Goal: Information Seeking & Learning: Learn about a topic

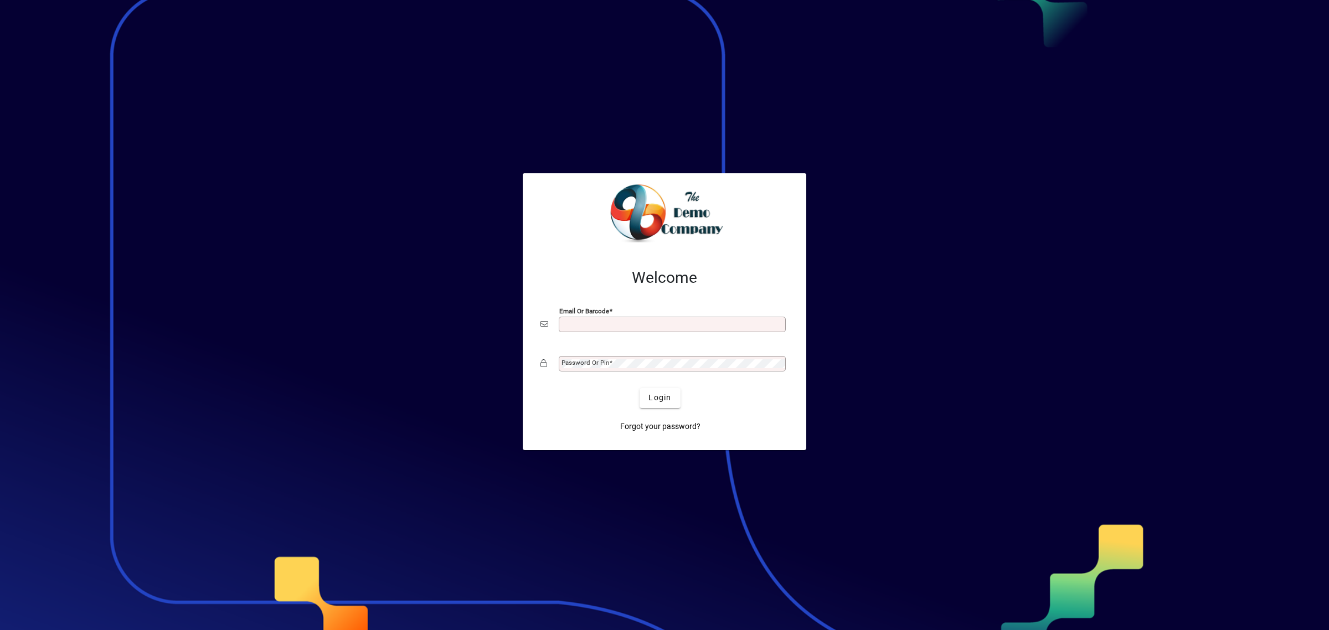
click at [616, 327] on input "Email or Barcode" at bounding box center [674, 324] width 224 height 9
type input "**********"
click at [642, 398] on span "submit" at bounding box center [660, 398] width 40 height 27
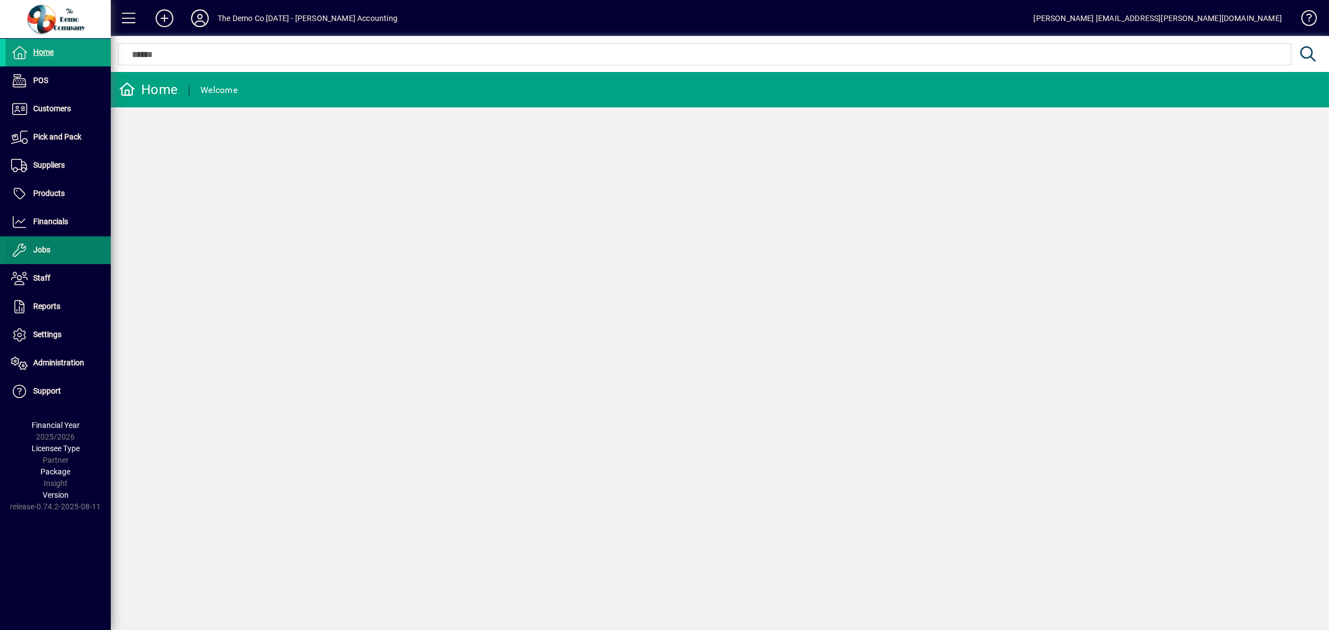
click at [62, 255] on span at bounding box center [58, 250] width 105 height 27
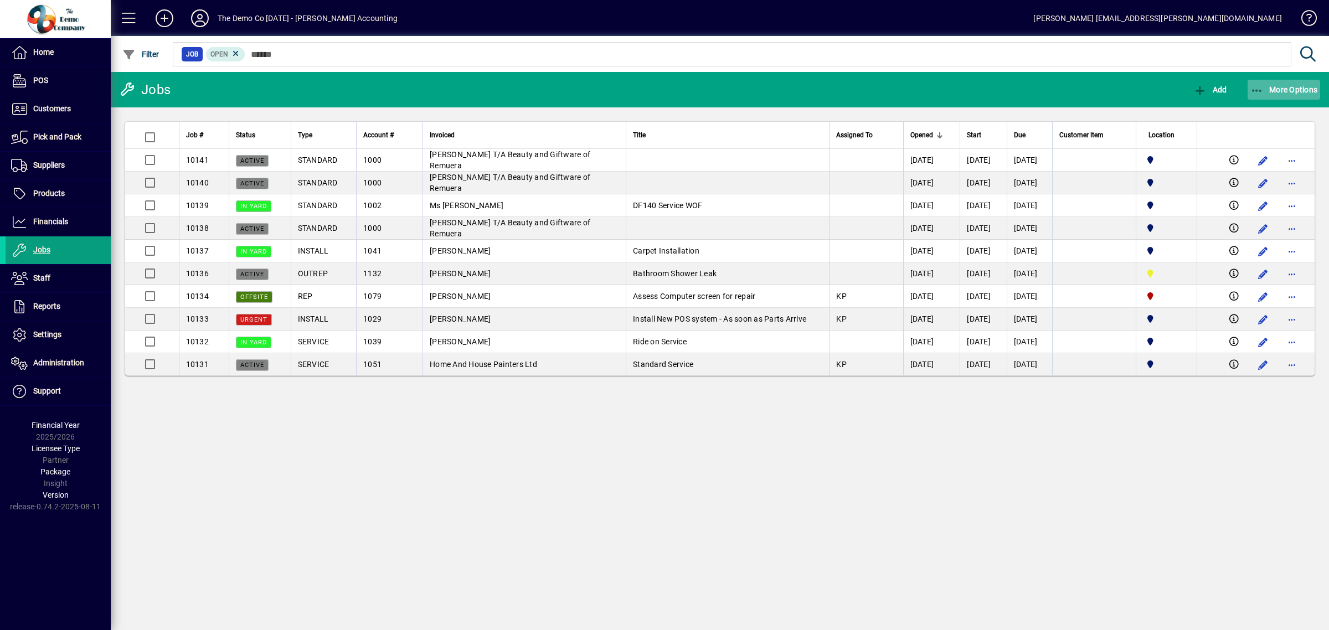
click at [1272, 88] on span "More Options" at bounding box center [1285, 89] width 68 height 9
click at [1222, 110] on span "Job List" at bounding box center [1233, 114] width 52 height 11
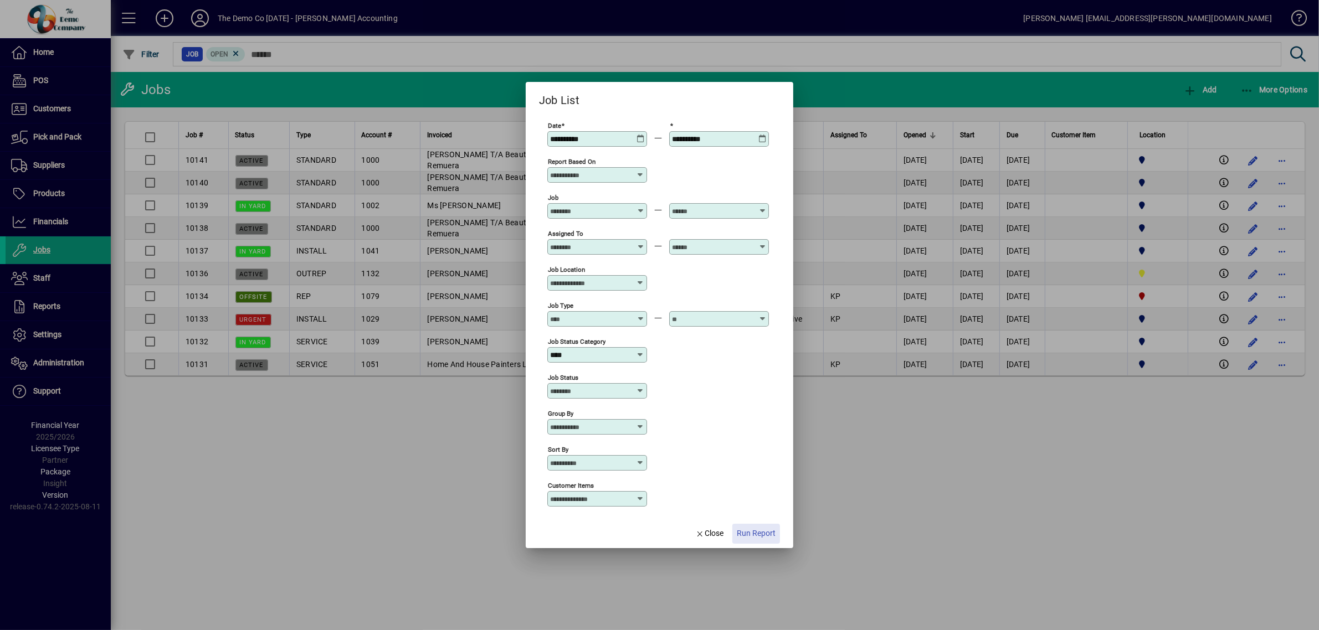
click at [768, 534] on span "Run Report" at bounding box center [756, 534] width 39 height 12
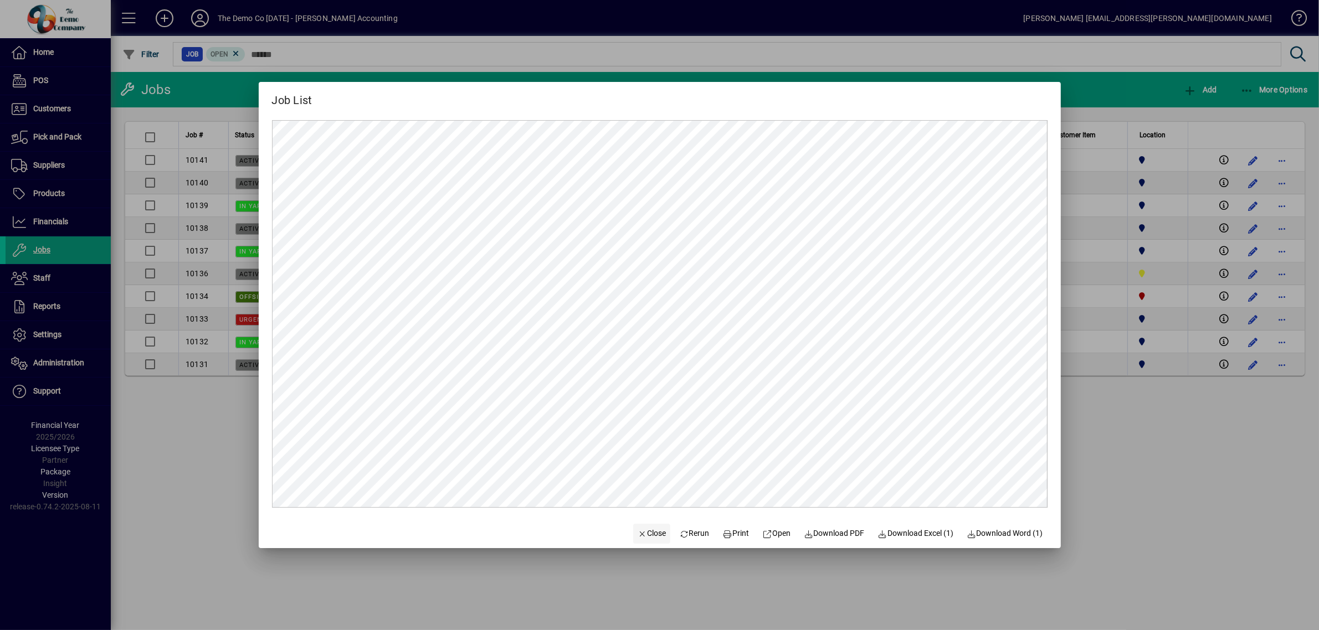
click at [640, 529] on span "Close" at bounding box center [651, 534] width 29 height 12
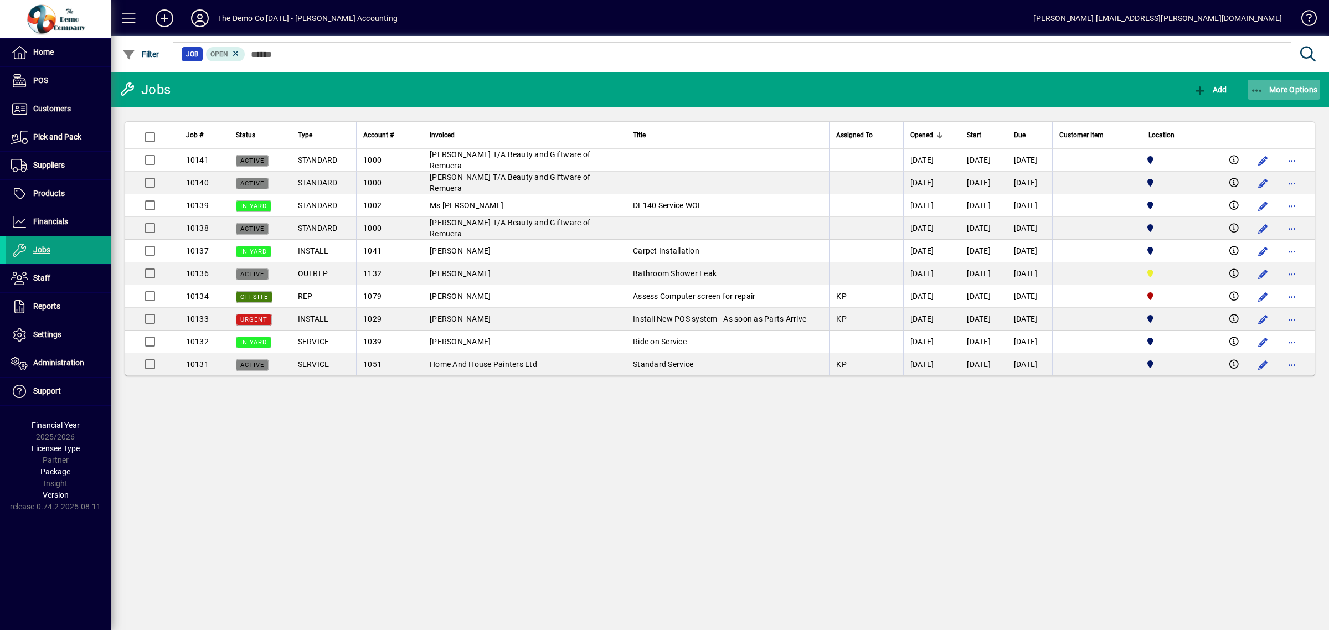
click at [1258, 85] on icon "button" at bounding box center [1258, 90] width 14 height 11
click at [1238, 133] on span "Work in Progress (WIP)" at bounding box center [1264, 133] width 114 height 11
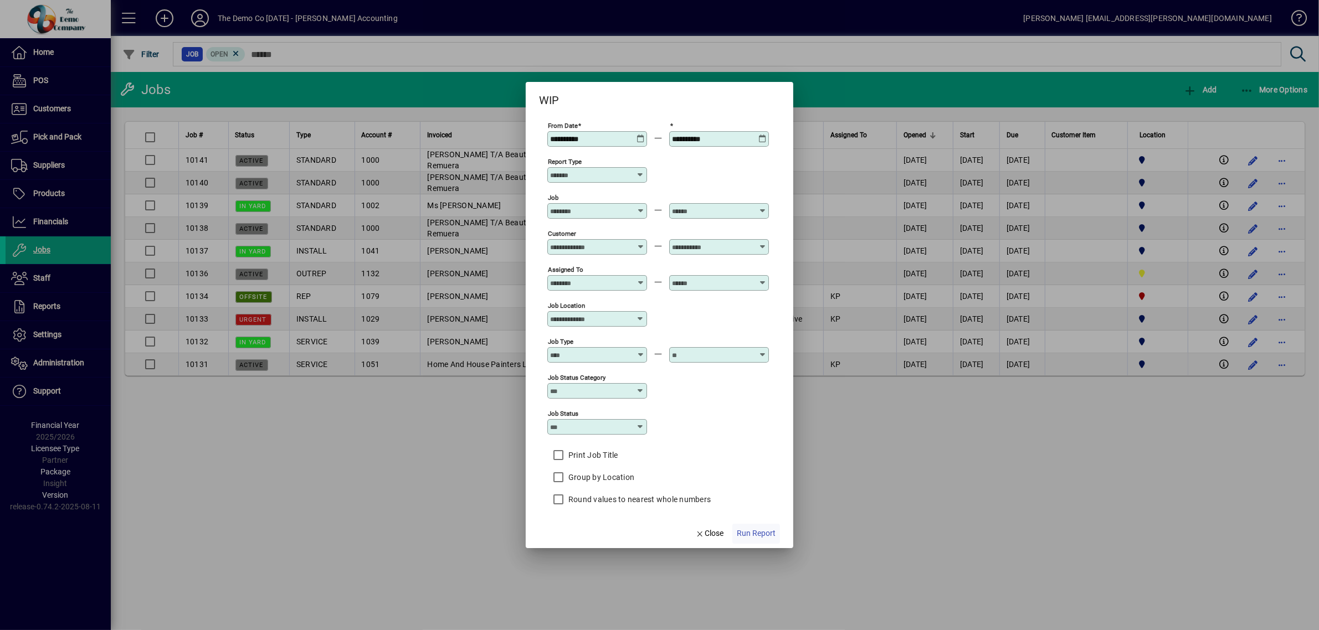
click at [755, 532] on span "Run Report" at bounding box center [756, 534] width 39 height 12
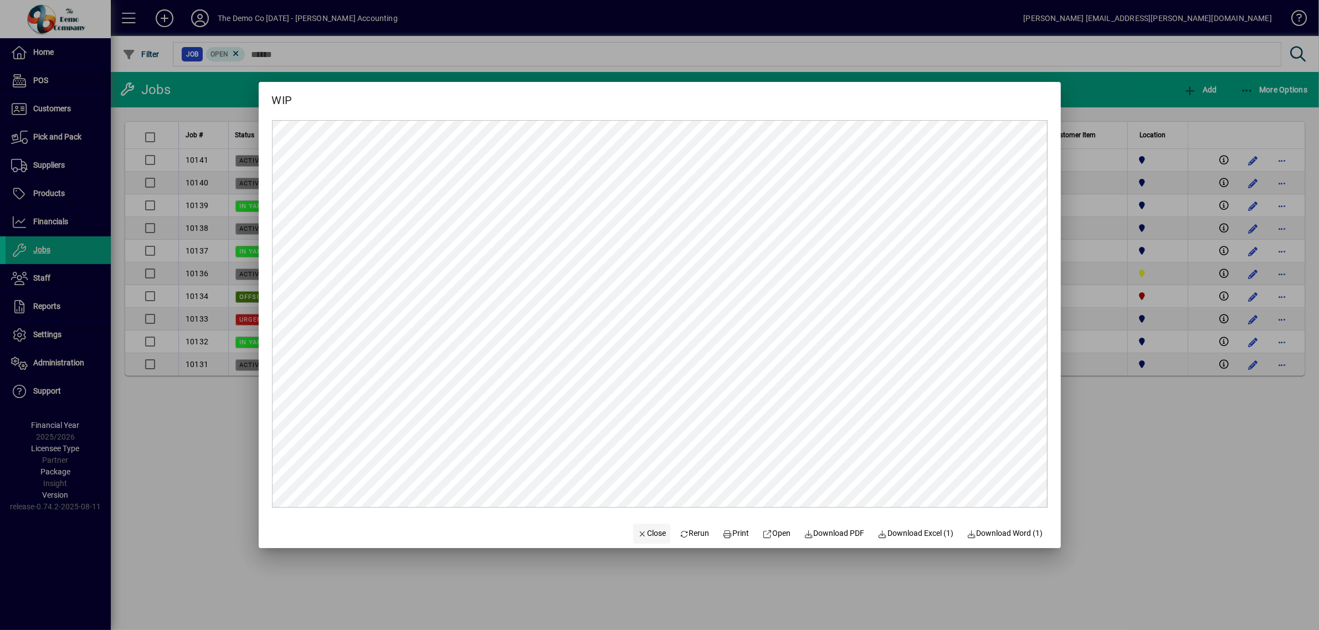
click at [647, 533] on span "Close" at bounding box center [651, 534] width 29 height 12
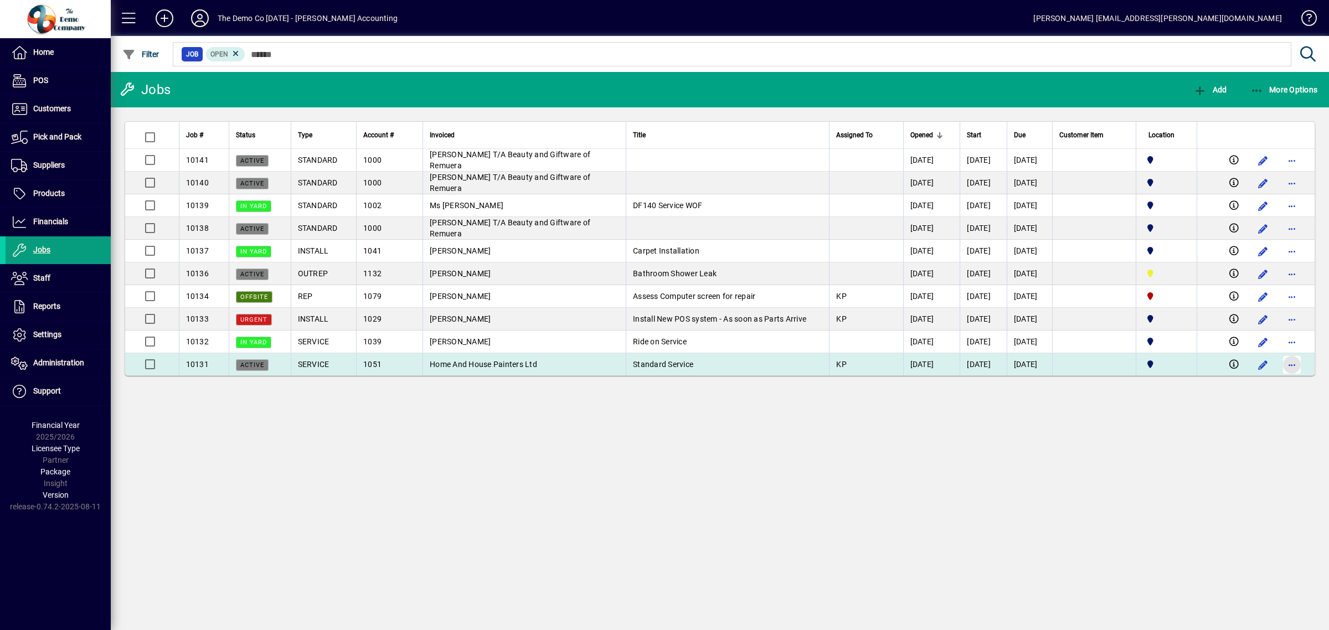
click at [1290, 363] on span "button" at bounding box center [1292, 365] width 27 height 27
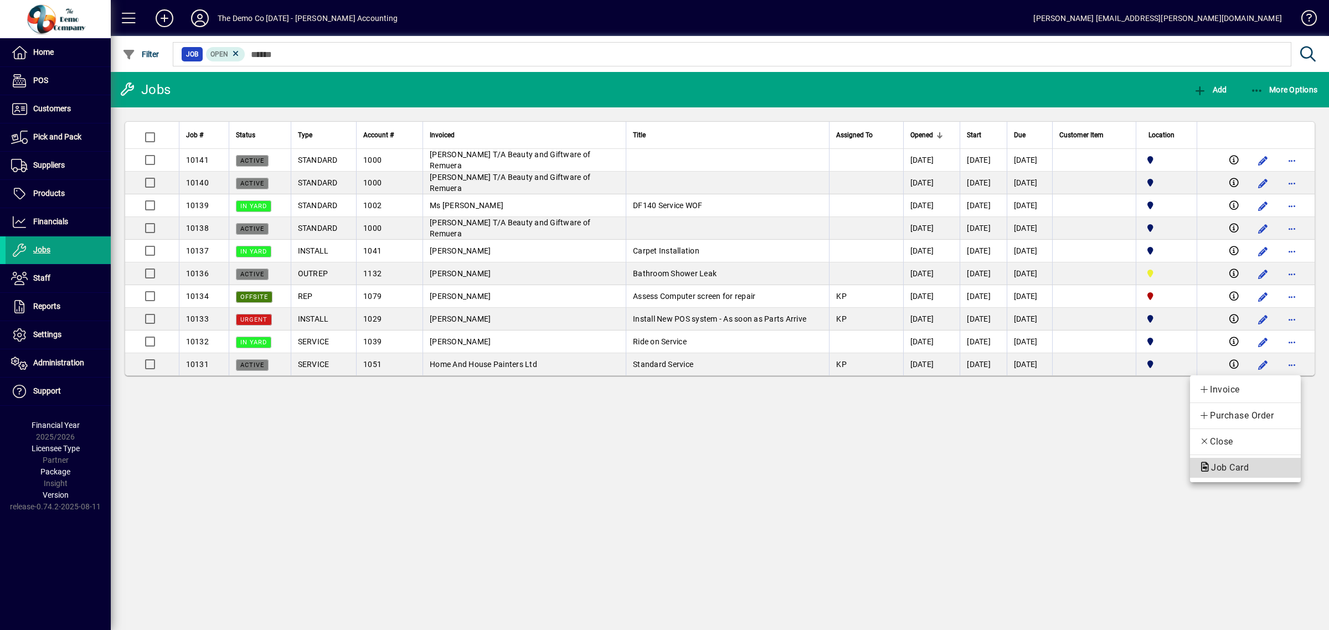
click at [1221, 468] on span "Job Card" at bounding box center [1226, 467] width 55 height 11
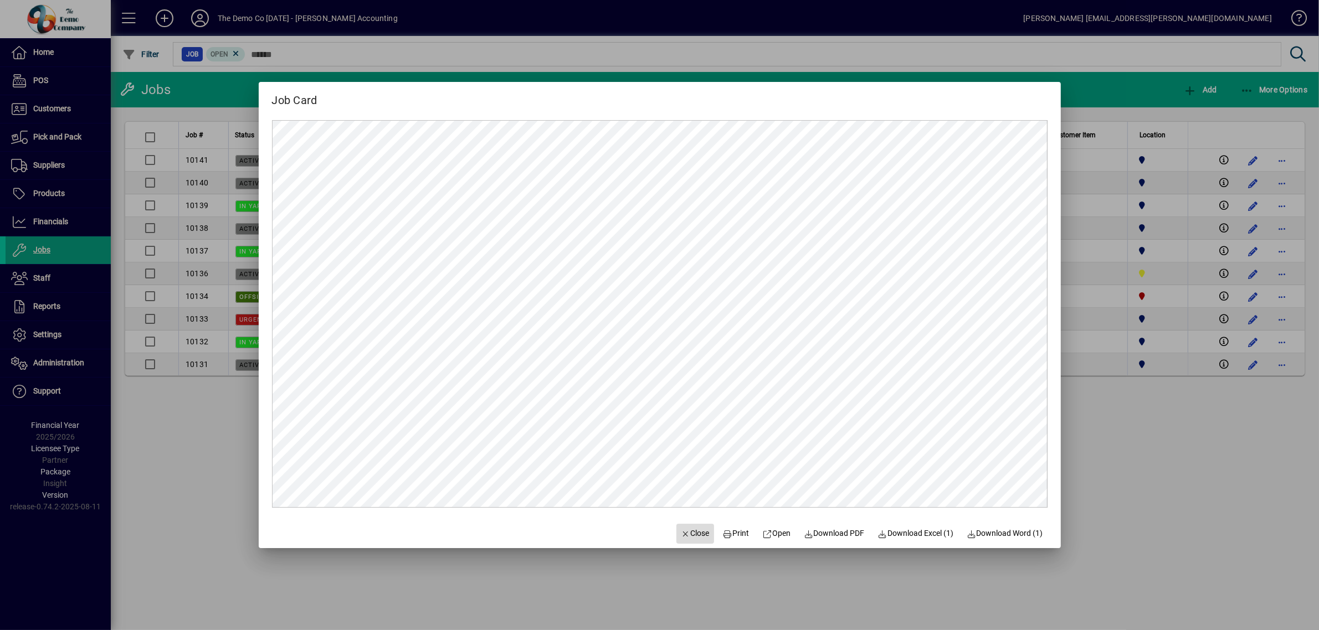
click at [688, 533] on span "Close" at bounding box center [695, 534] width 29 height 12
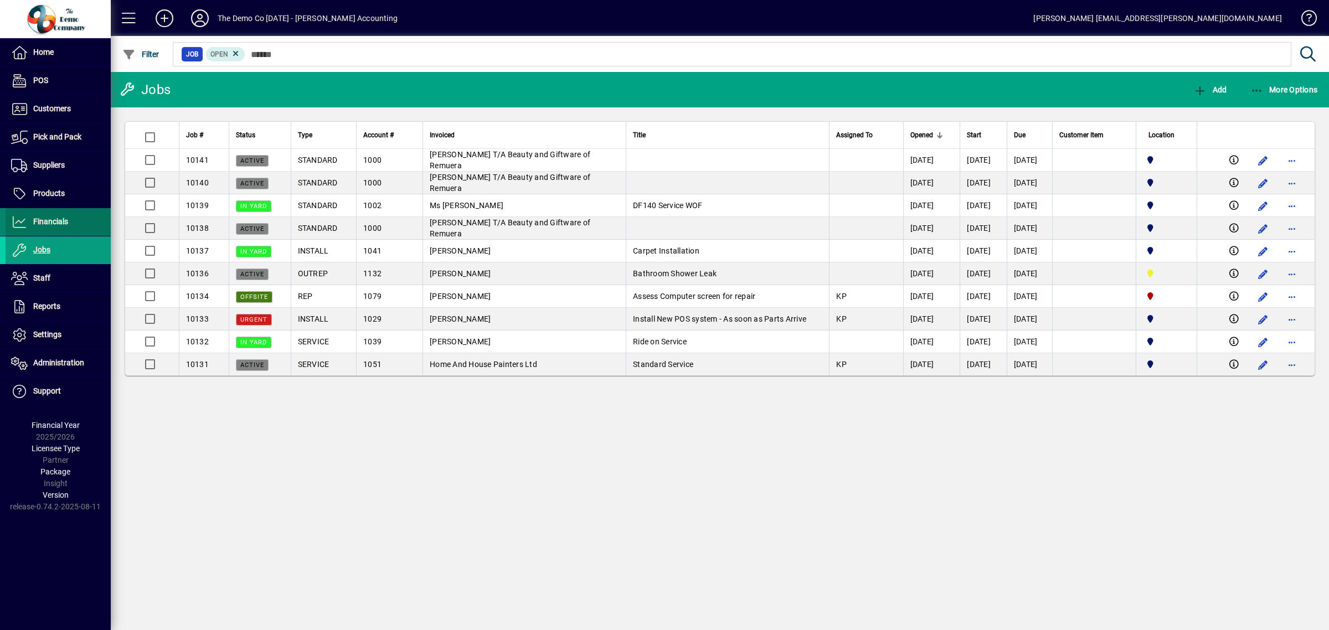
click at [62, 219] on span "Financials" at bounding box center [50, 221] width 35 height 9
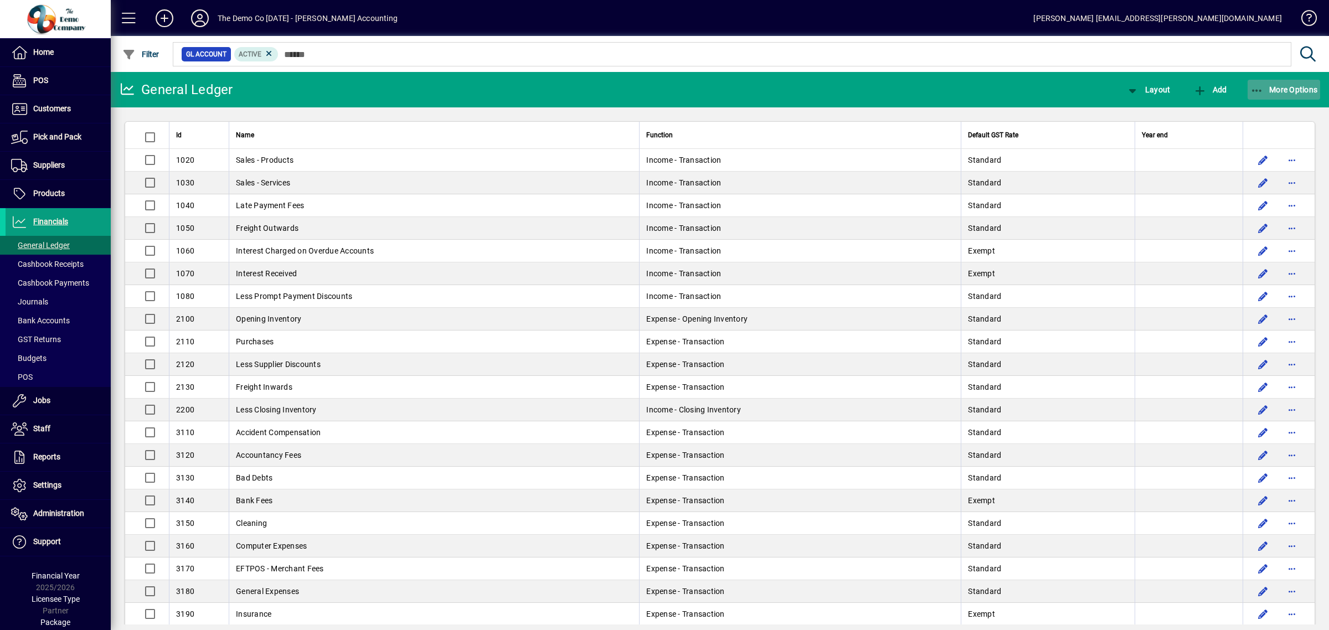
click at [1263, 90] on icon "button" at bounding box center [1258, 90] width 14 height 11
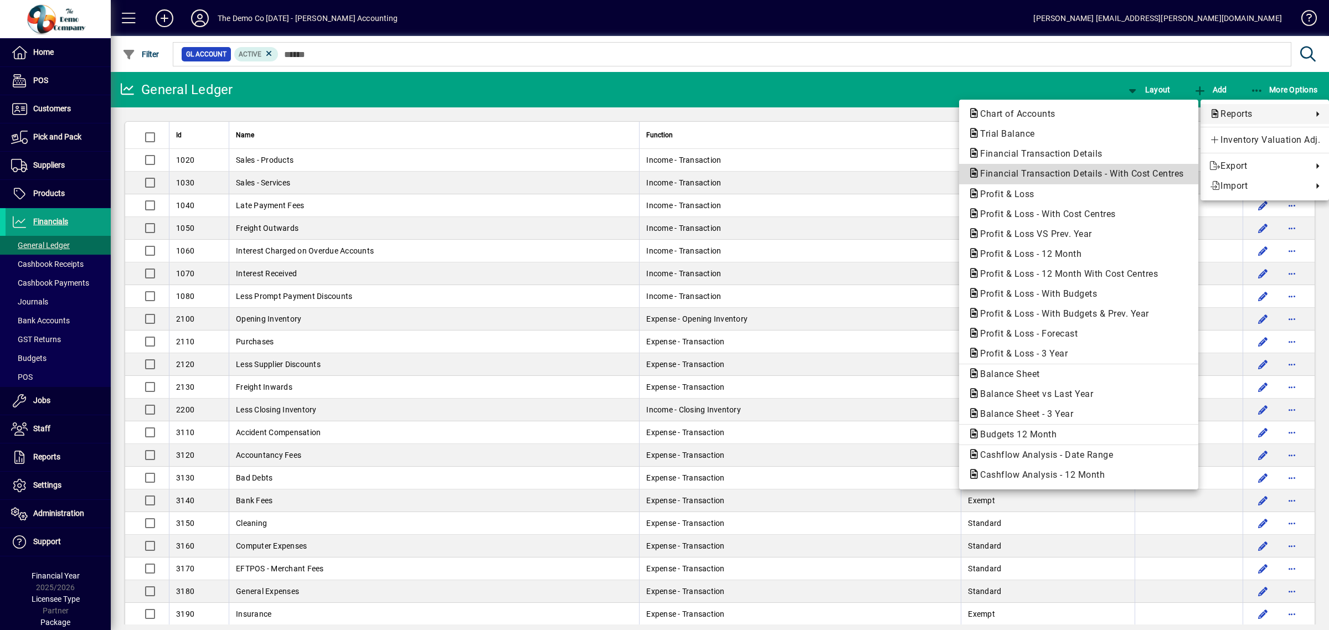
click at [1053, 170] on span "Financial Transaction Details - With Cost Centres" at bounding box center [1079, 173] width 222 height 11
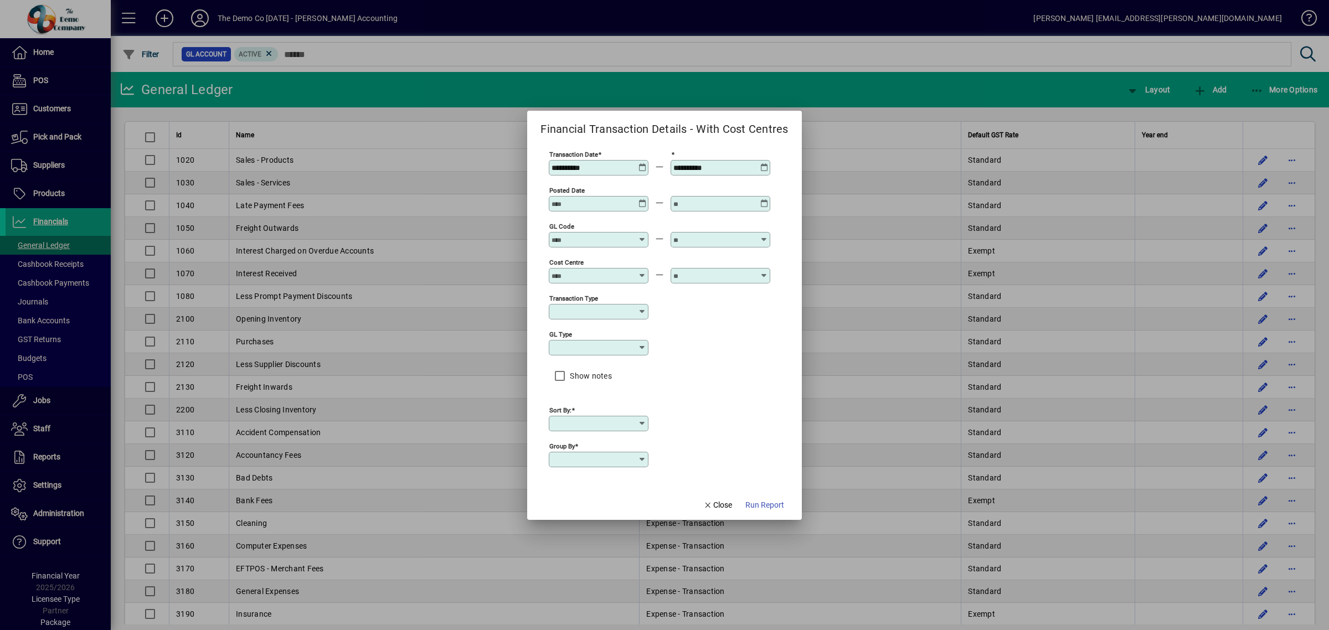
type input "****"
type input "**********"
click at [766, 501] on span "Run Report" at bounding box center [759, 506] width 39 height 12
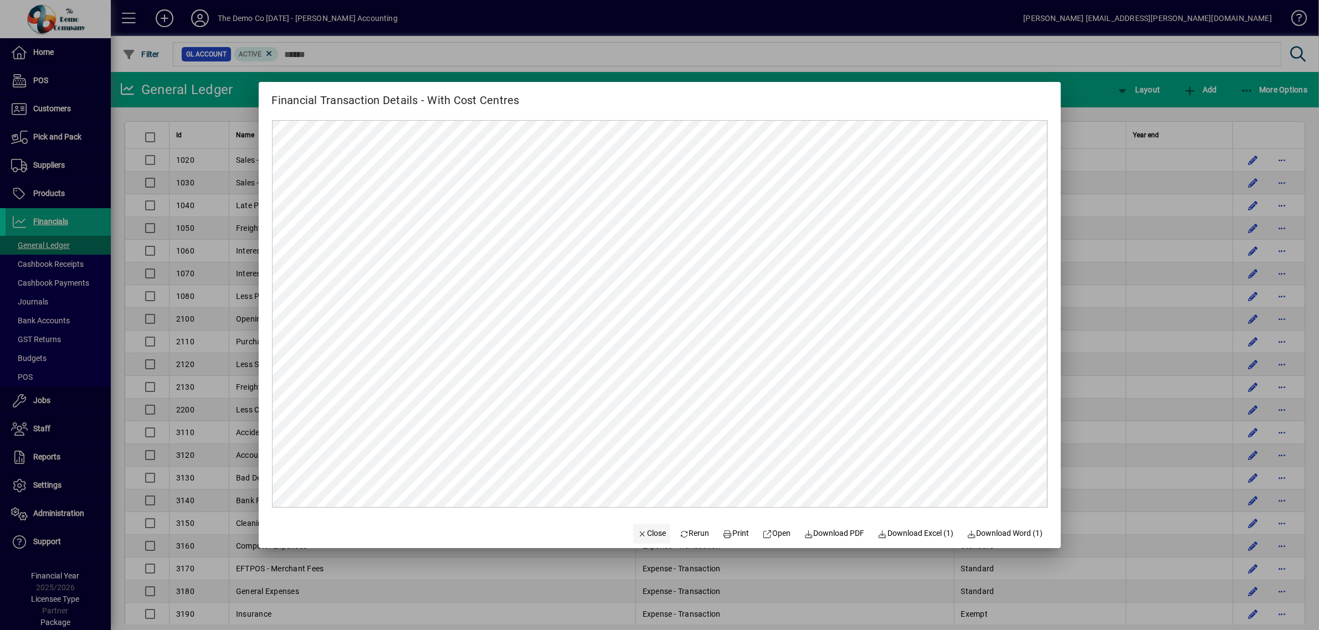
click at [645, 533] on span "Close" at bounding box center [651, 534] width 29 height 12
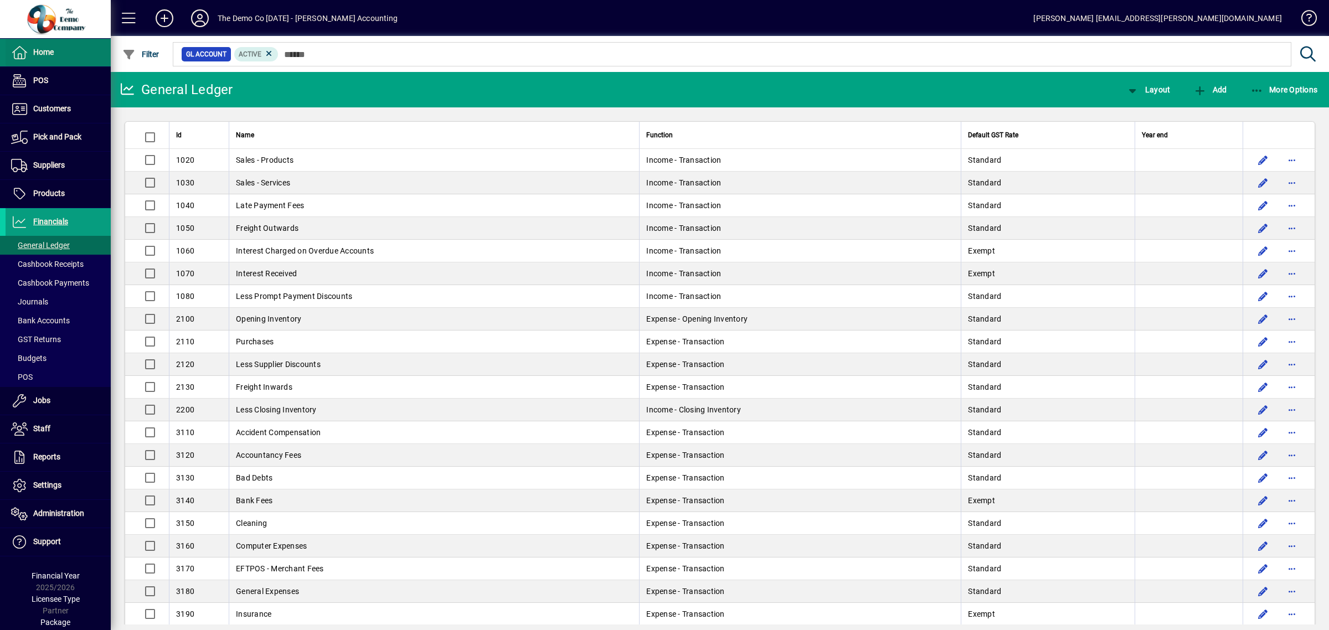
click at [43, 51] on span "Home" at bounding box center [43, 52] width 20 height 9
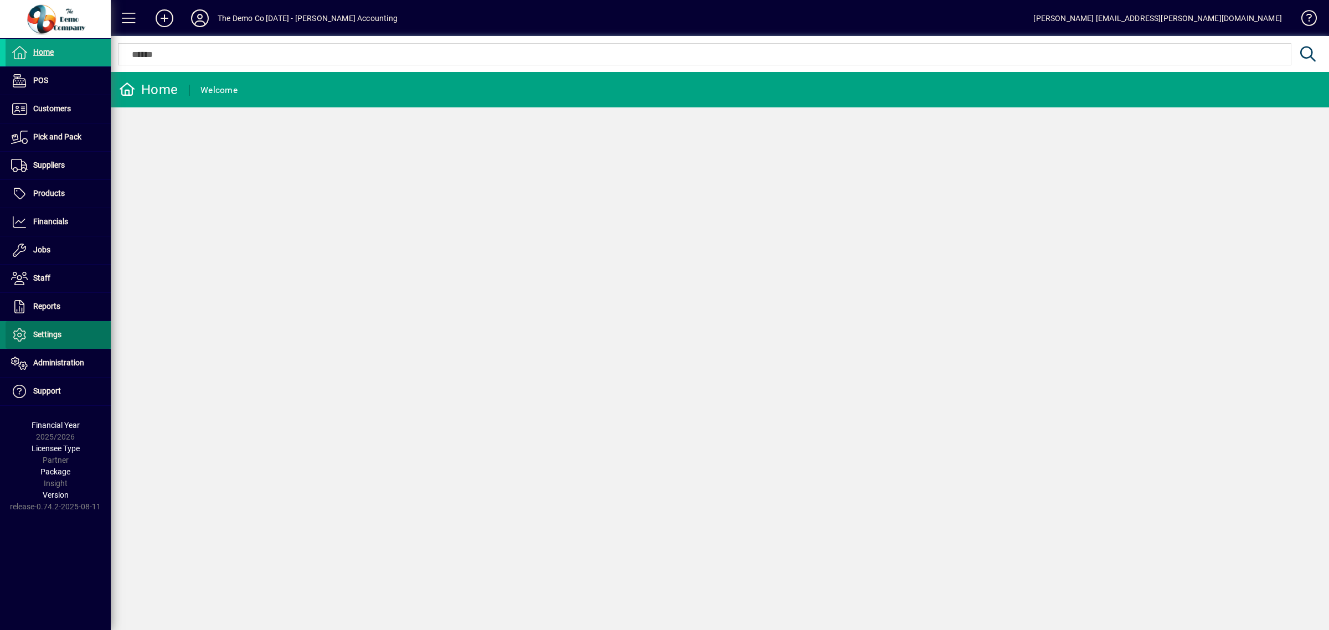
click at [65, 325] on span at bounding box center [58, 335] width 105 height 27
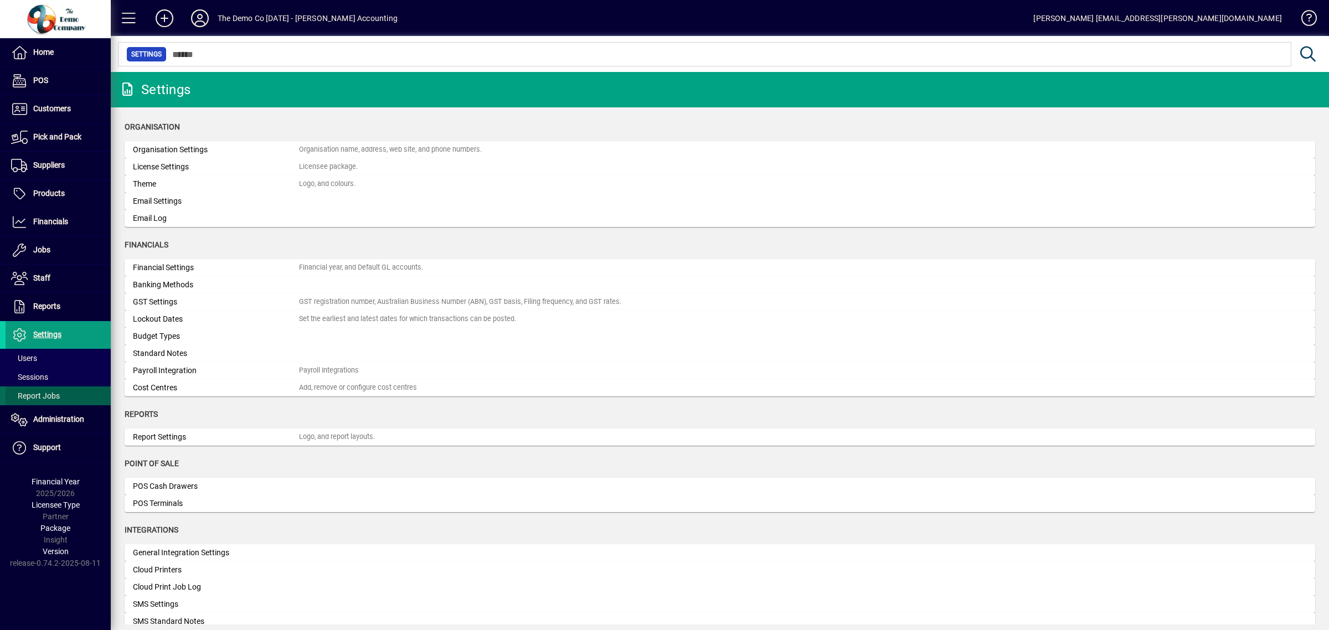
click at [60, 396] on span at bounding box center [58, 396] width 105 height 27
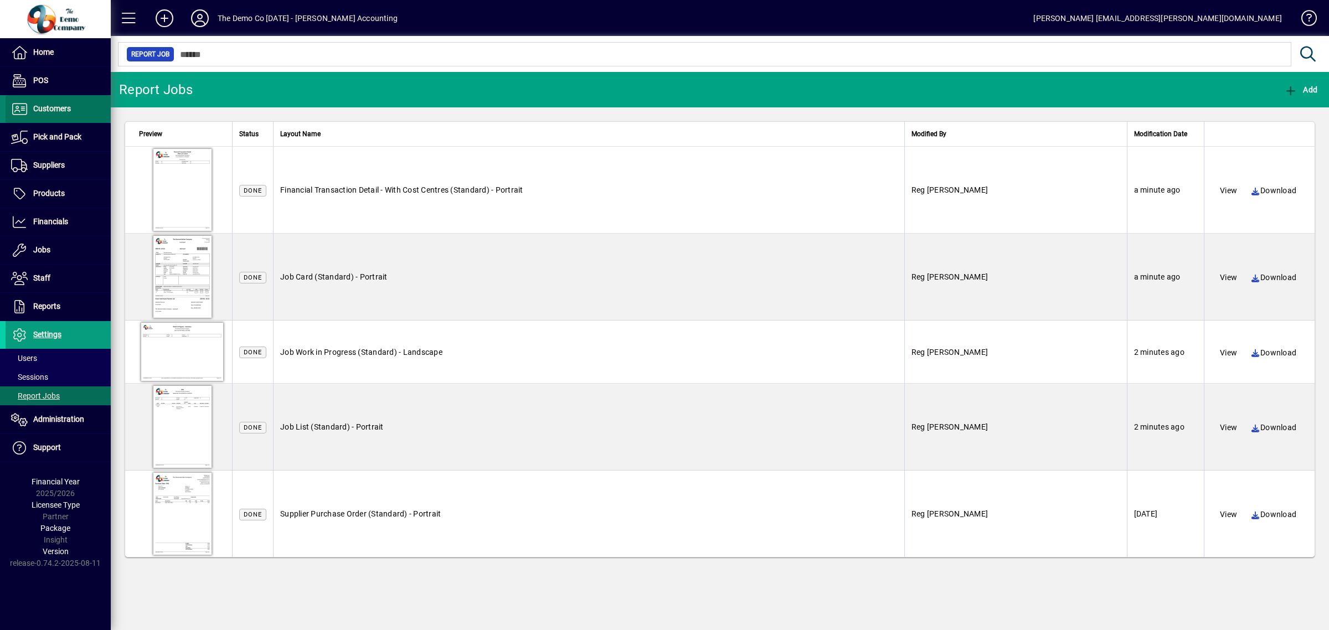
click at [64, 105] on span "Customers" at bounding box center [52, 108] width 38 height 9
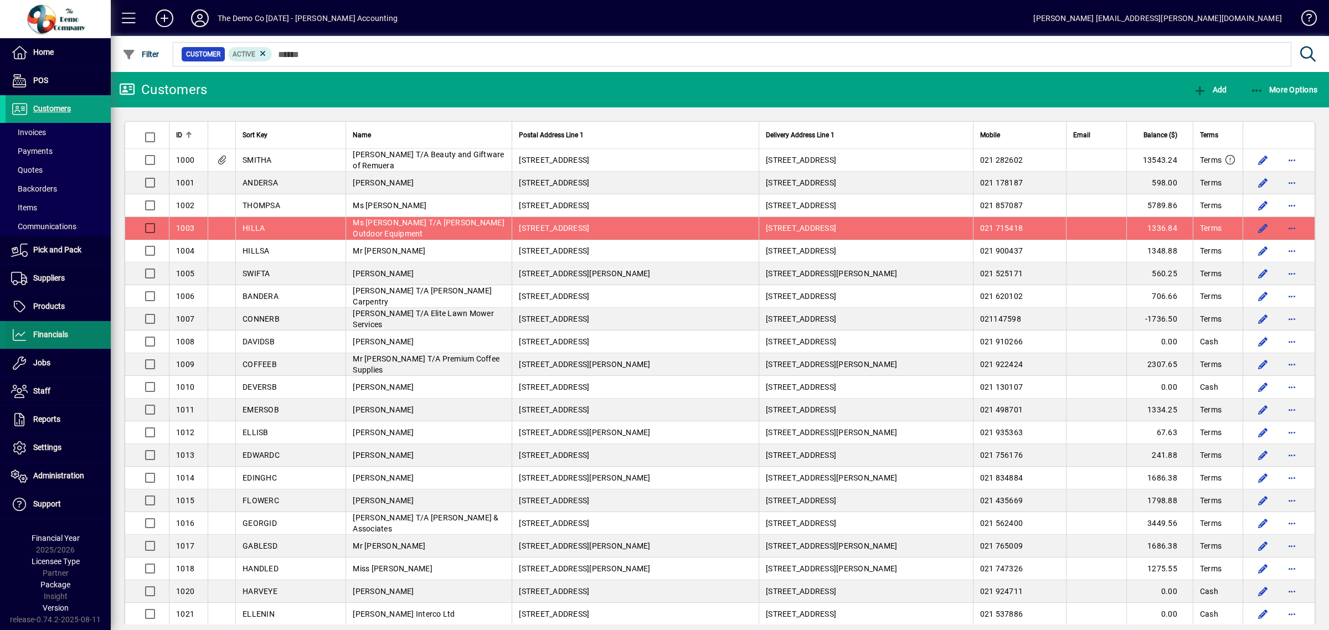
click at [61, 328] on span at bounding box center [58, 335] width 105 height 27
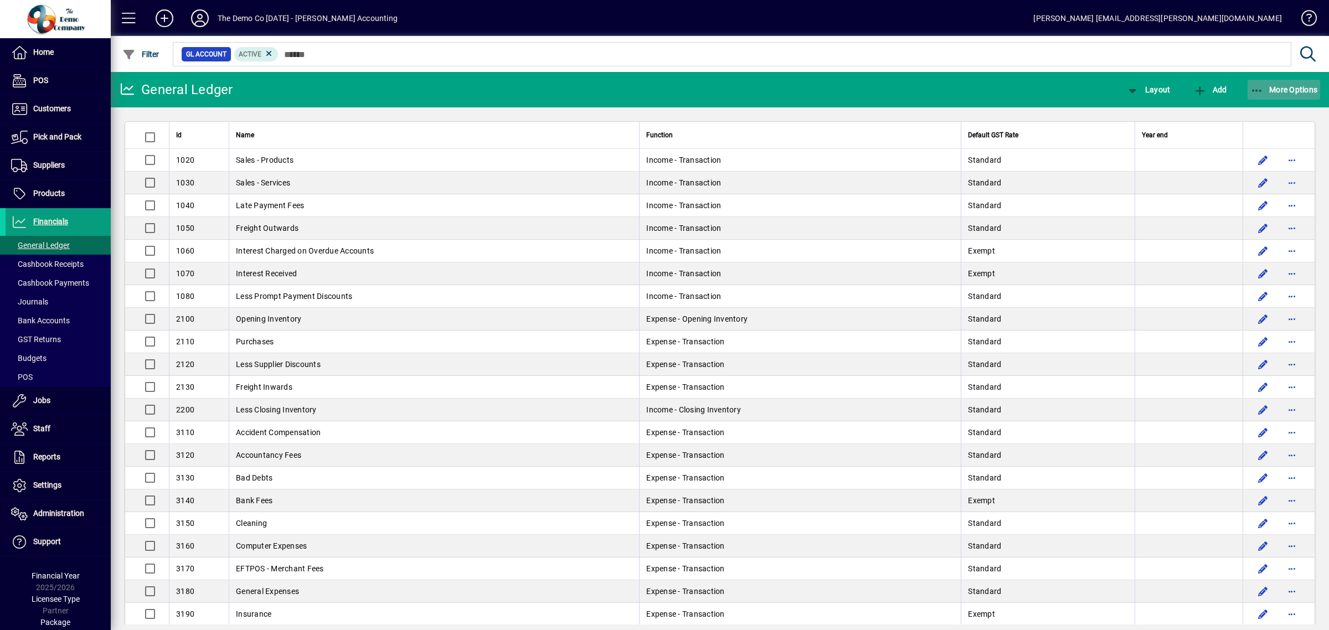
click at [1256, 88] on icon "button" at bounding box center [1258, 90] width 14 height 11
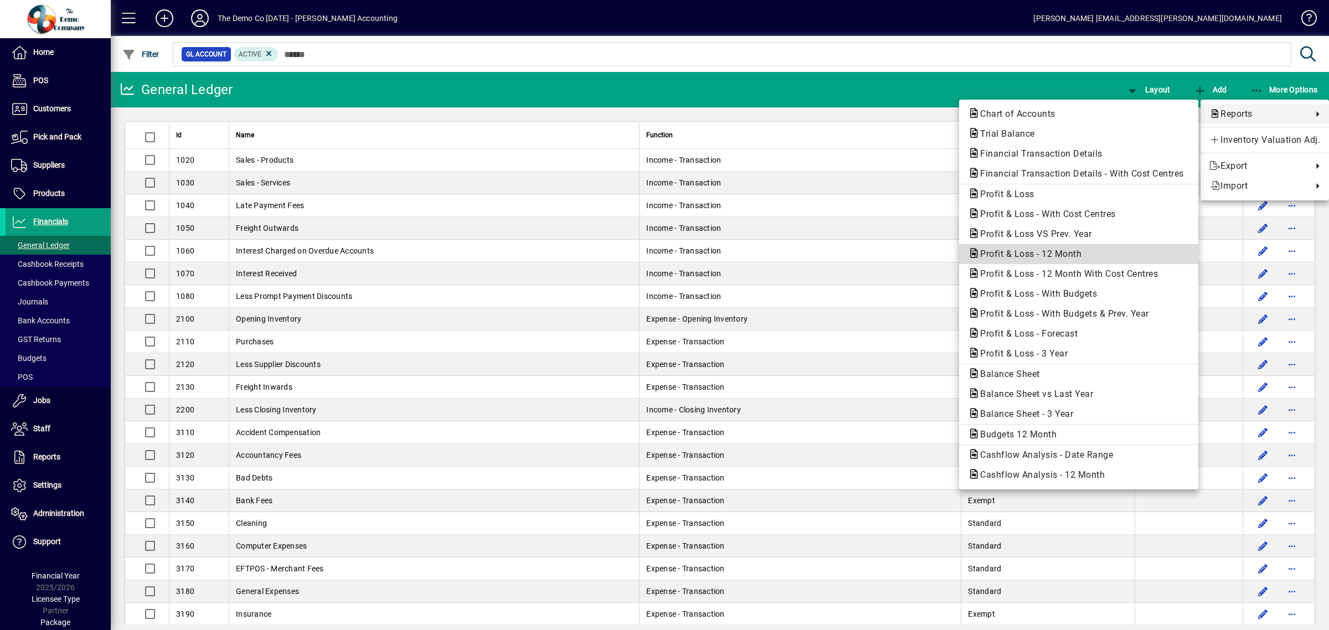
click at [990, 255] on span "Profit & Loss - 12 Month" at bounding box center [1027, 254] width 119 height 11
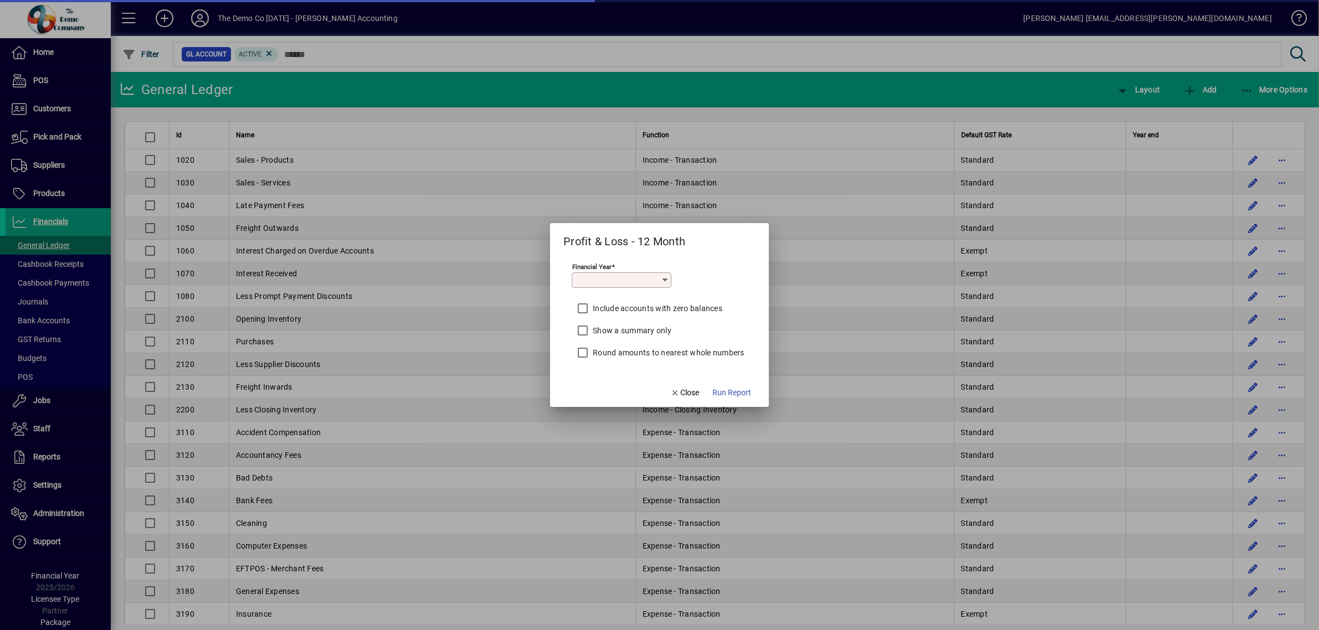
type input "*********"
click at [732, 389] on span "Run Report" at bounding box center [731, 393] width 39 height 12
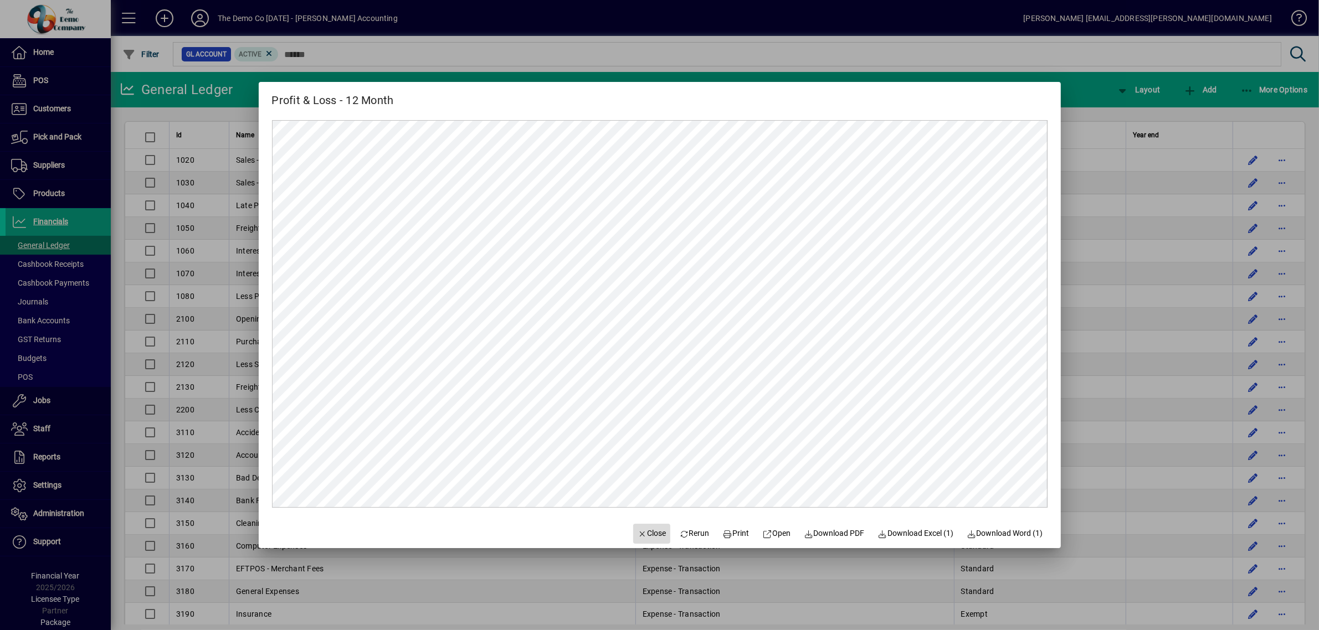
click at [637, 533] on span "Close" at bounding box center [651, 534] width 29 height 12
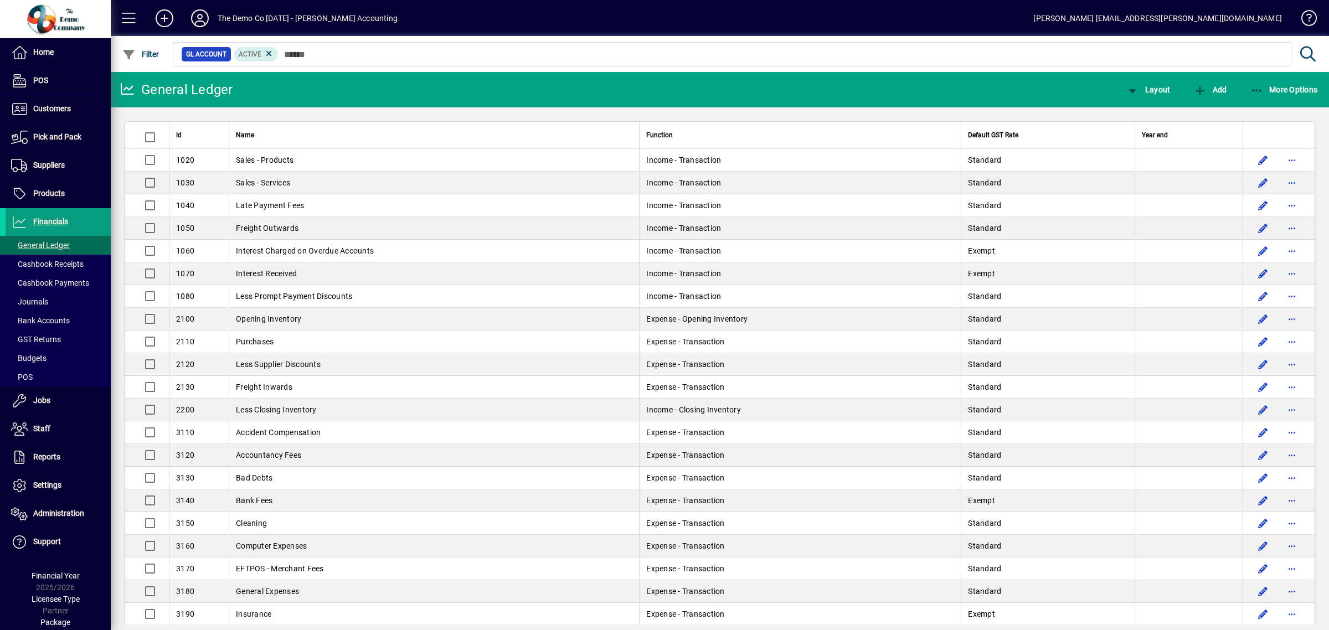
click at [197, 22] on icon at bounding box center [200, 18] width 22 height 18
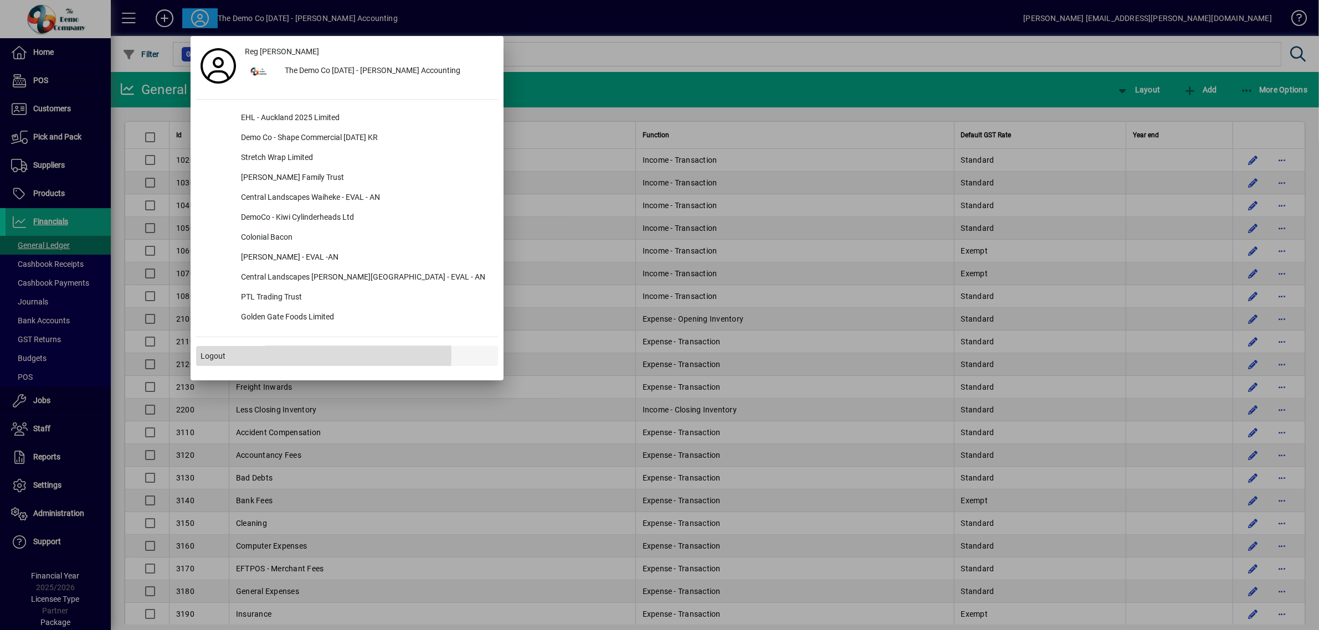
click at [217, 356] on span "Logout" at bounding box center [212, 357] width 25 height 12
